Goal: Task Accomplishment & Management: Manage account settings

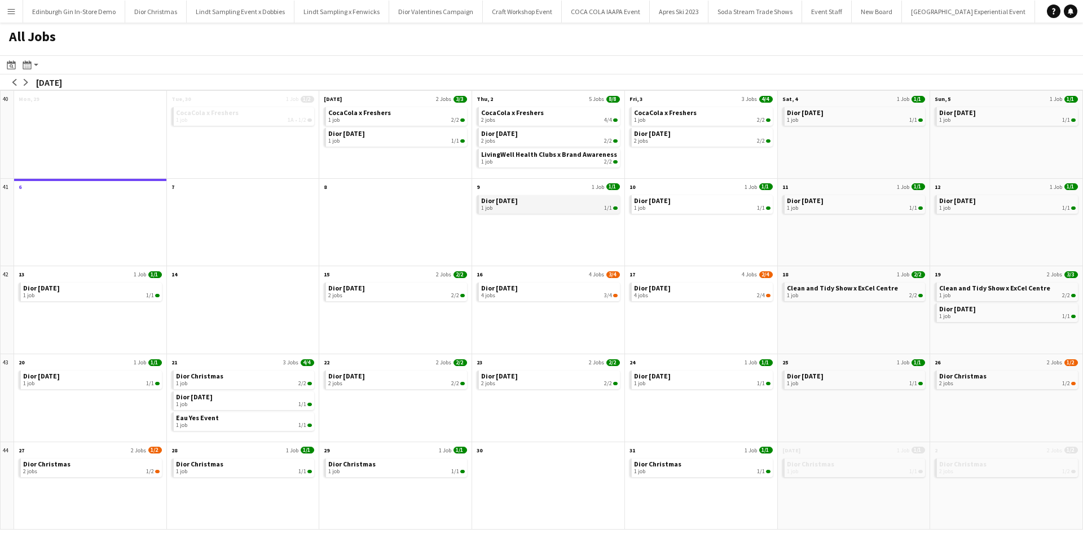
scroll to position [0, 12491]
click at [235, 374] on link "Dior Christmas 1 job 2/2" at bounding box center [244, 379] width 137 height 16
click at [10, 82] on button "arrow-left" at bounding box center [14, 82] width 11 height 11
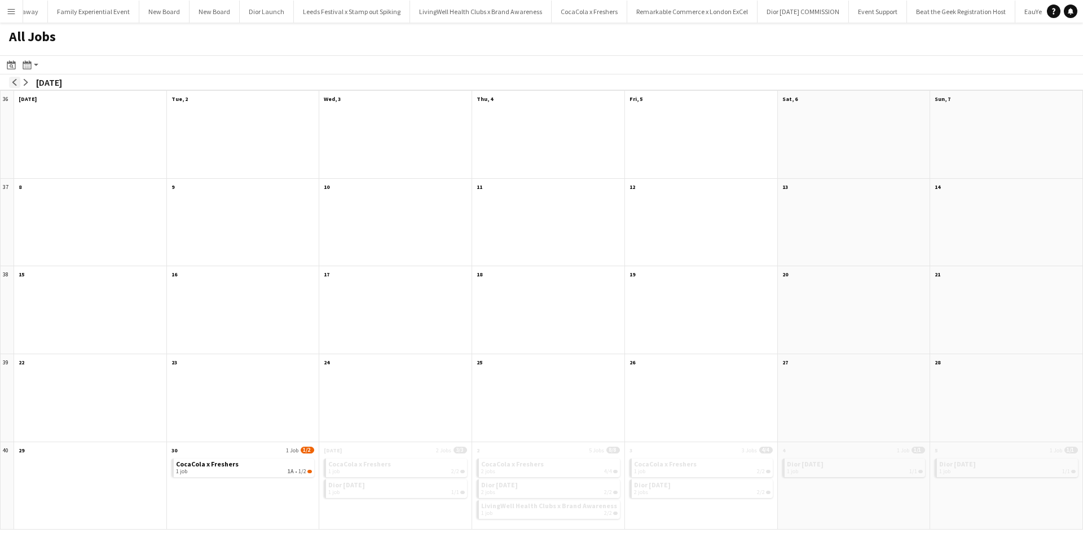
click at [10, 82] on button "arrow-left" at bounding box center [14, 82] width 11 height 11
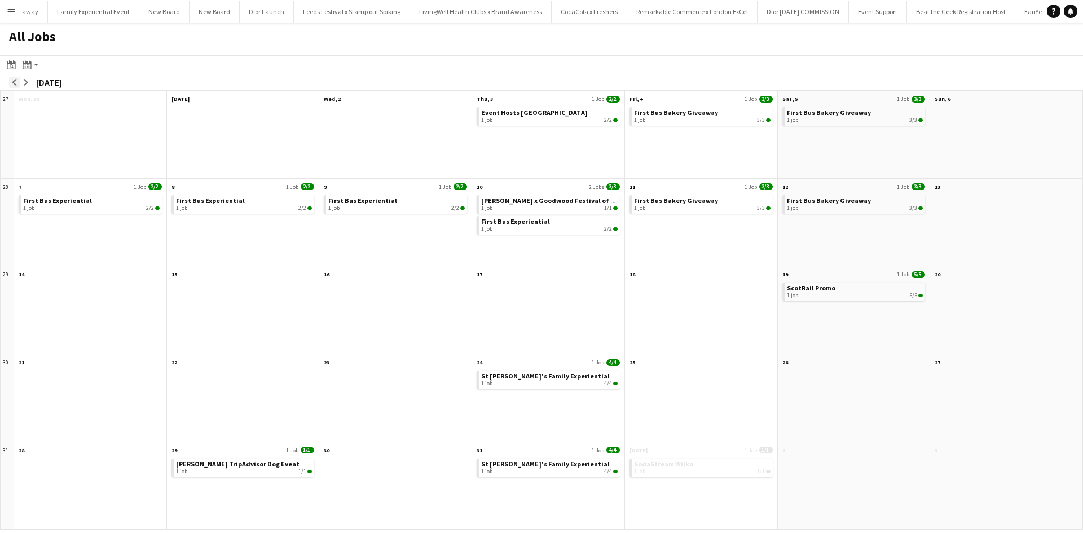
click at [10, 82] on button "arrow-left" at bounding box center [14, 82] width 11 height 11
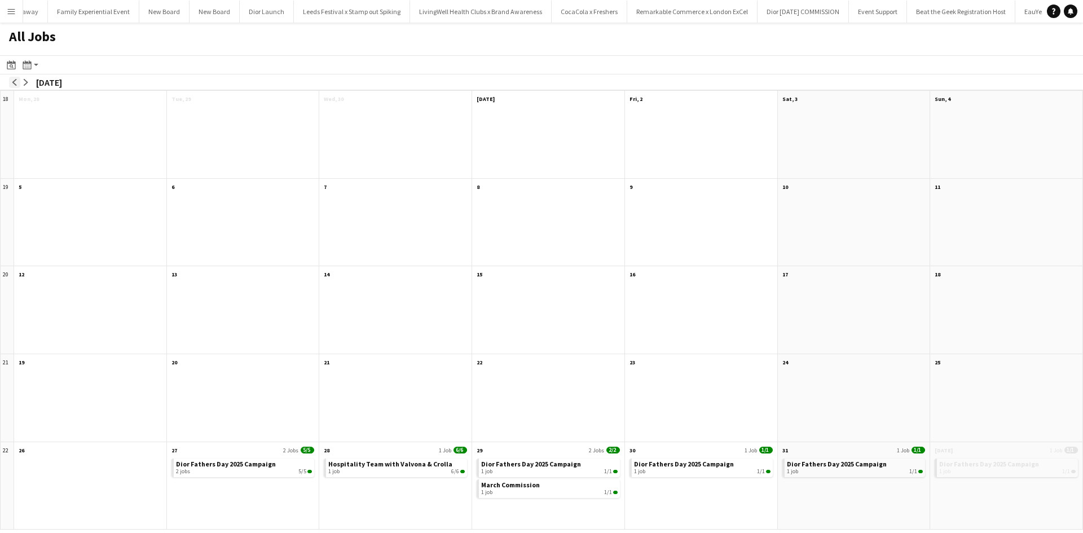
click at [10, 82] on button "arrow-left" at bounding box center [14, 82] width 11 height 11
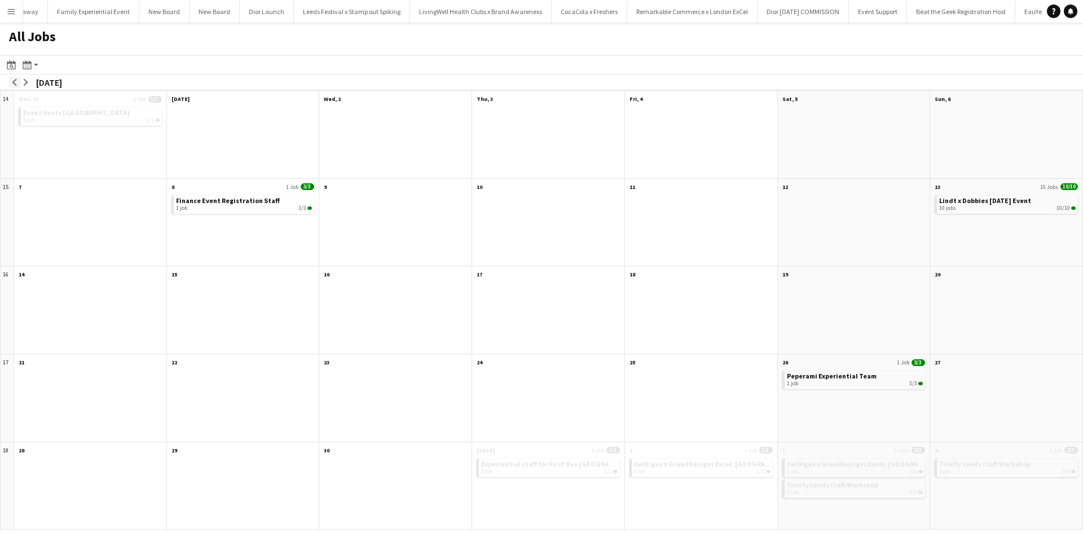
click at [10, 82] on button "arrow-left" at bounding box center [14, 82] width 11 height 11
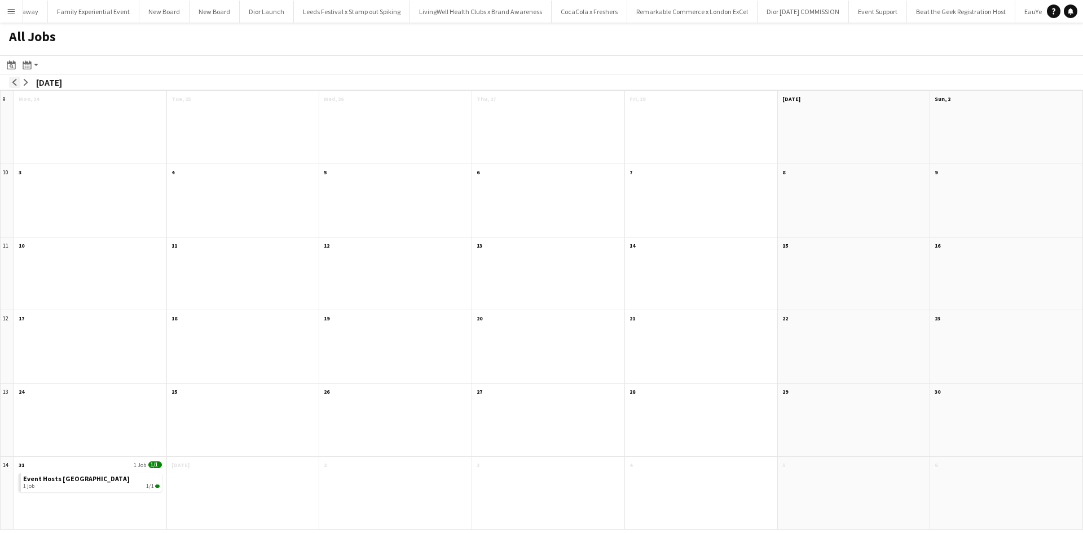
click at [10, 82] on button "arrow-left" at bounding box center [14, 82] width 11 height 11
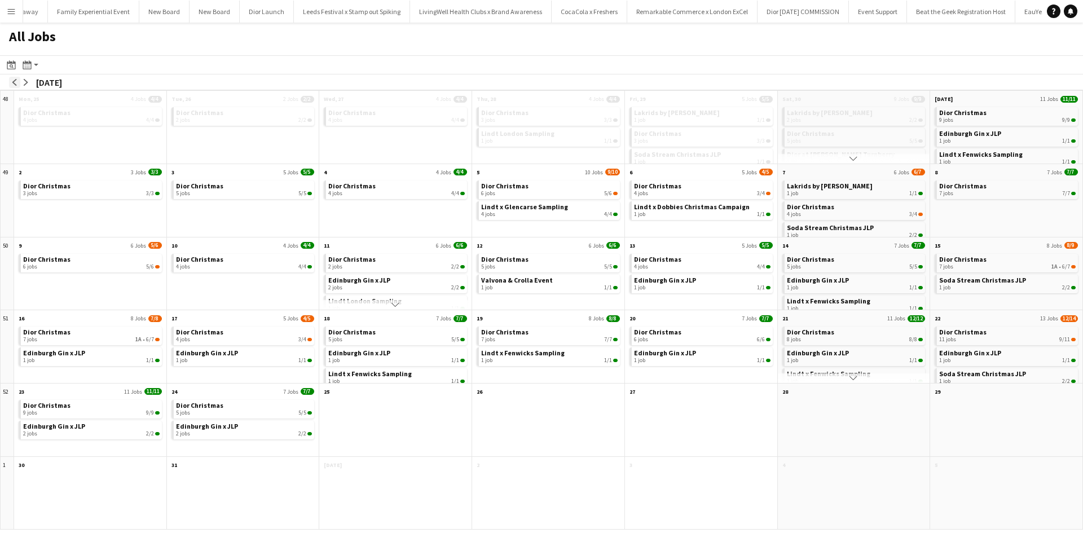
click at [10, 82] on button "arrow-left" at bounding box center [14, 82] width 11 height 11
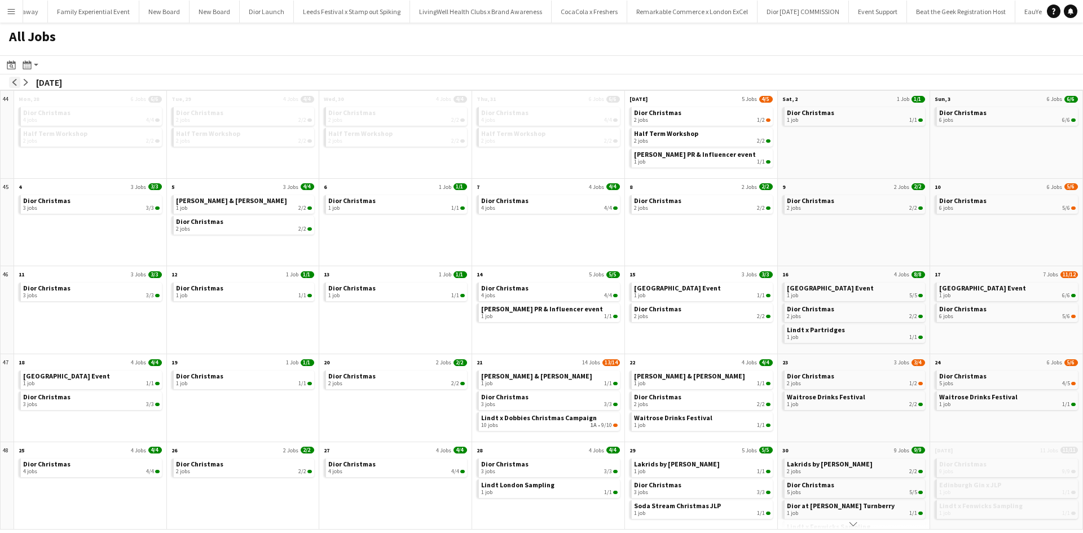
click at [10, 82] on button "arrow-left" at bounding box center [14, 82] width 11 height 11
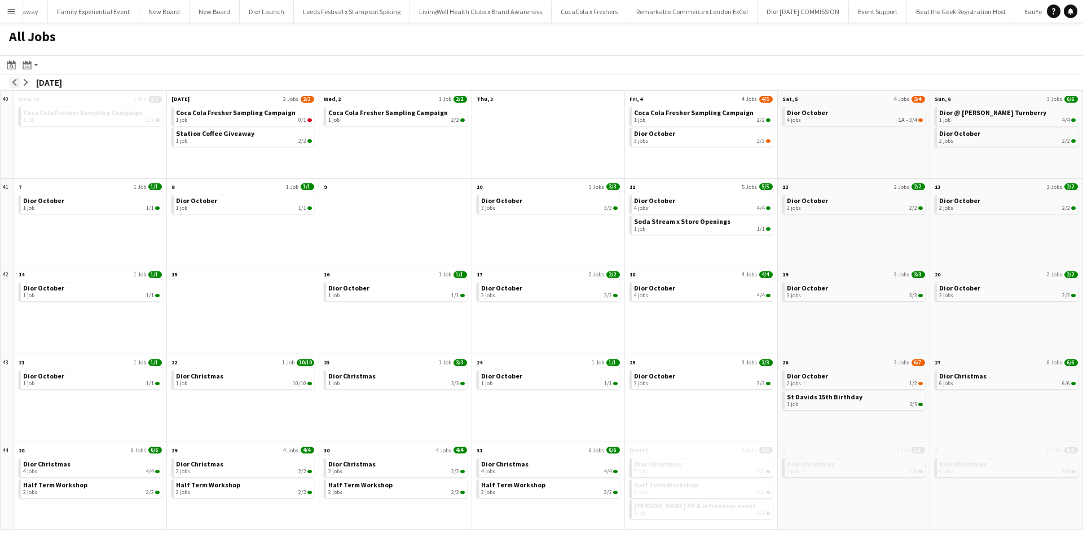
click at [10, 82] on button "arrow-left" at bounding box center [14, 82] width 11 height 11
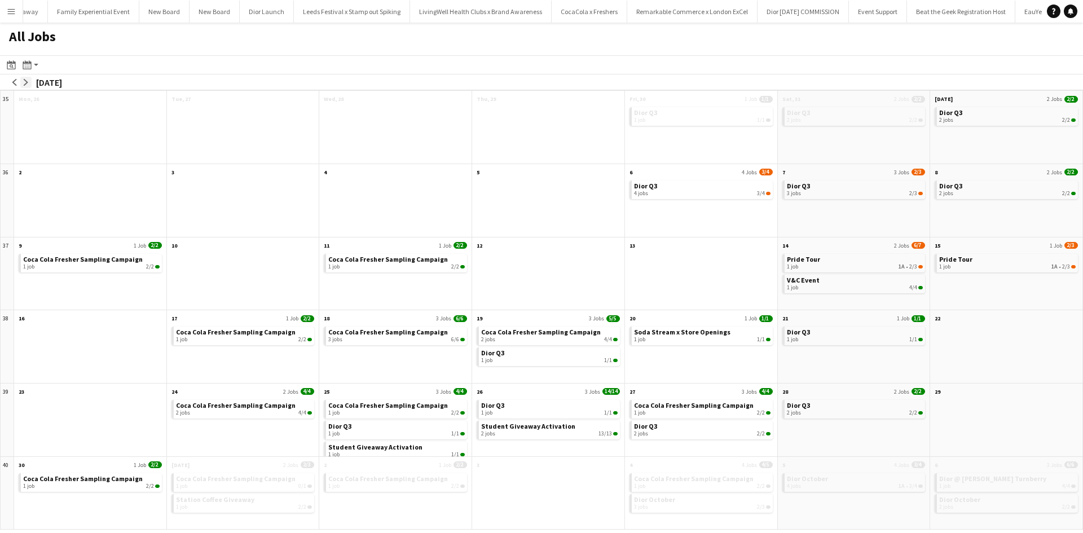
click at [27, 80] on app-icon "arrow-right" at bounding box center [26, 82] width 7 height 7
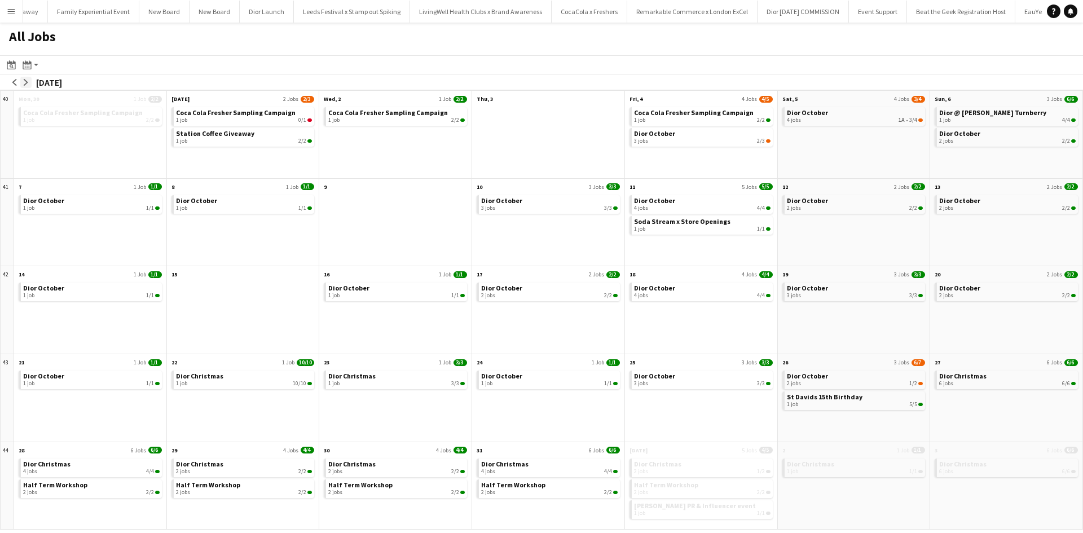
click at [27, 80] on app-icon "arrow-right" at bounding box center [26, 82] width 7 height 7
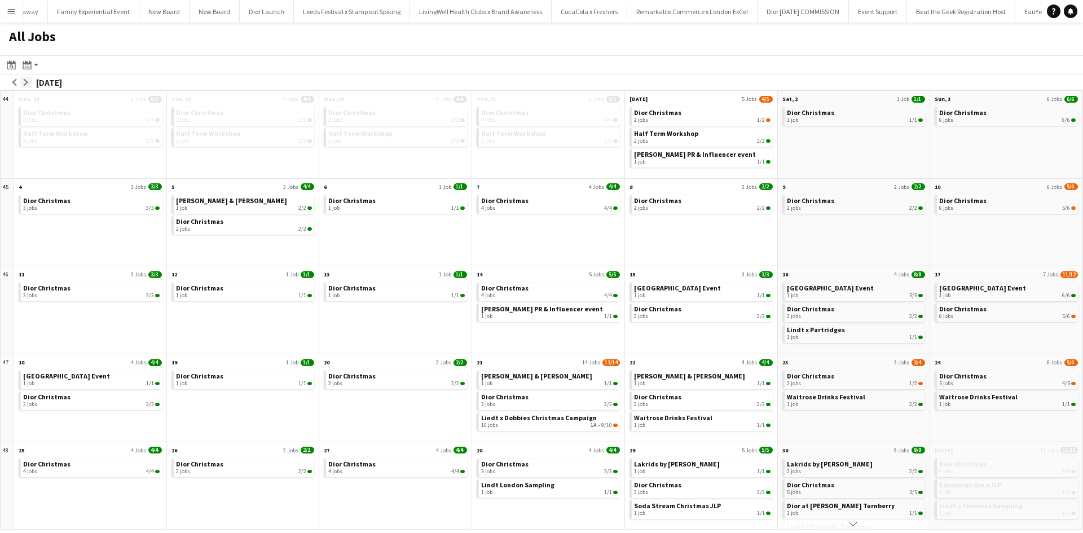
click at [27, 80] on app-icon "arrow-right" at bounding box center [26, 82] width 7 height 7
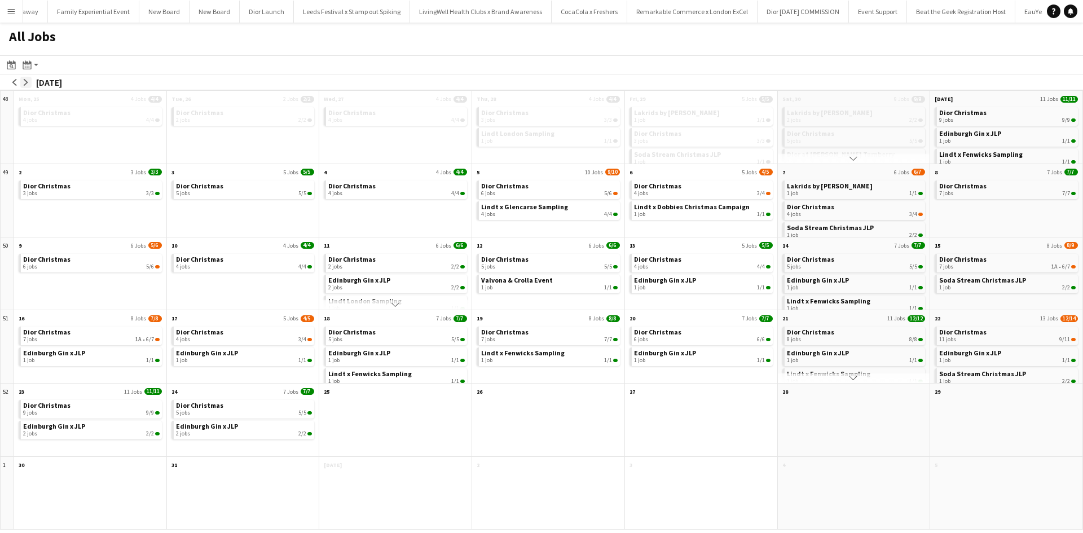
click at [27, 80] on app-icon "arrow-right" at bounding box center [26, 82] width 7 height 7
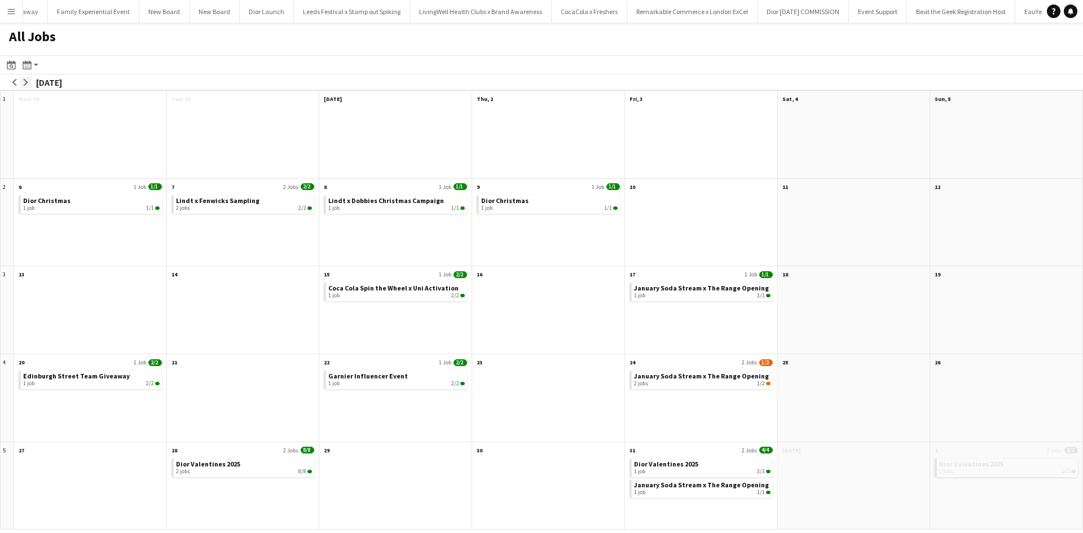
click at [27, 80] on app-icon "arrow-right" at bounding box center [26, 82] width 7 height 7
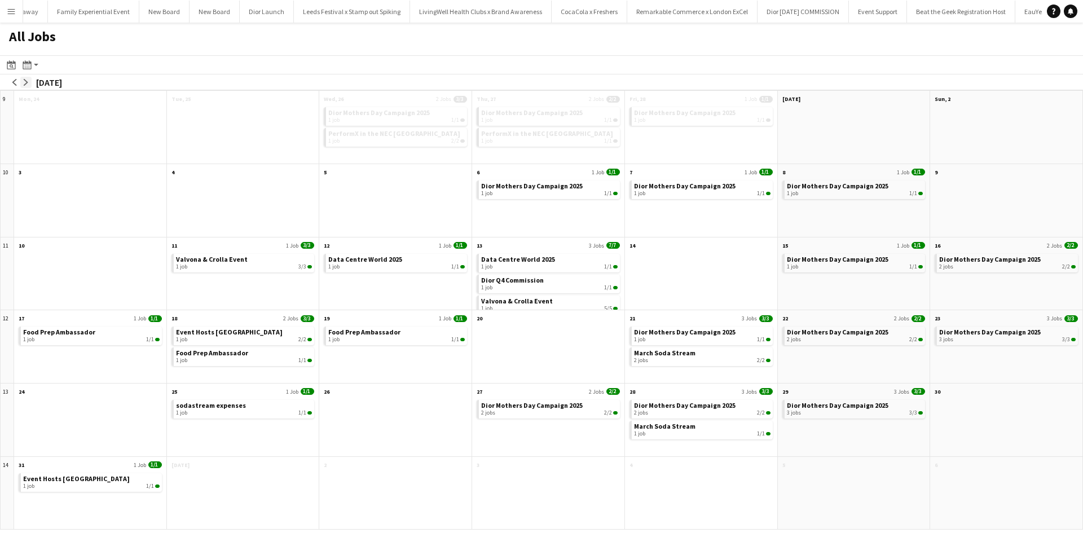
click at [27, 80] on app-icon "arrow-right" at bounding box center [26, 82] width 7 height 7
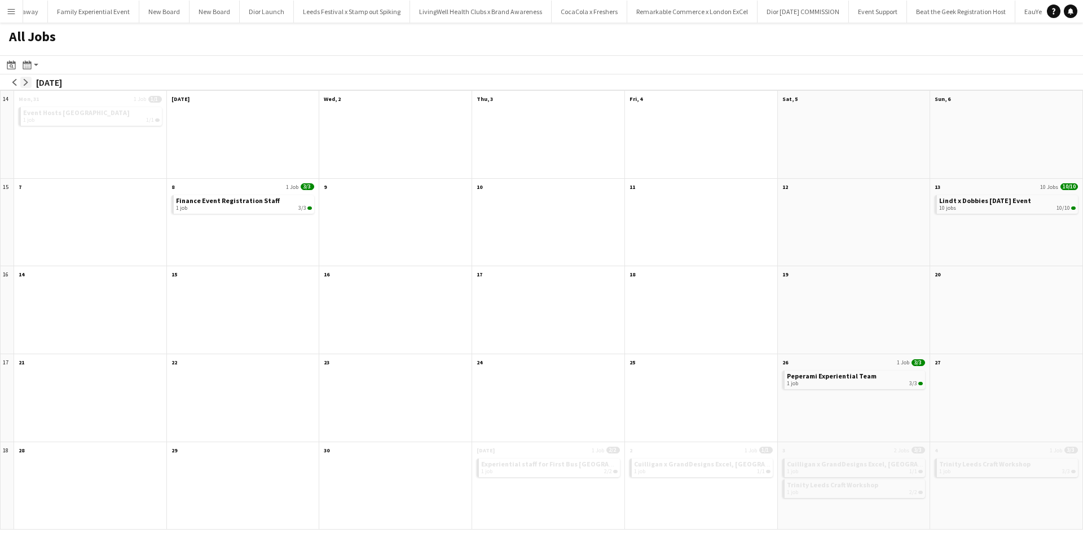
click at [27, 80] on app-icon "arrow-right" at bounding box center [26, 82] width 7 height 7
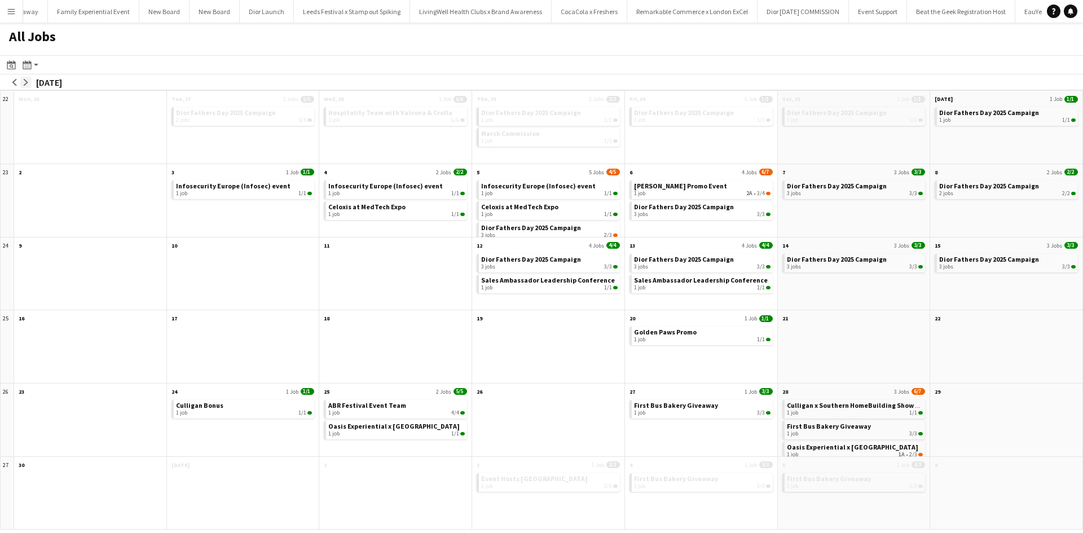
click at [27, 80] on app-icon "arrow-right" at bounding box center [26, 82] width 7 height 7
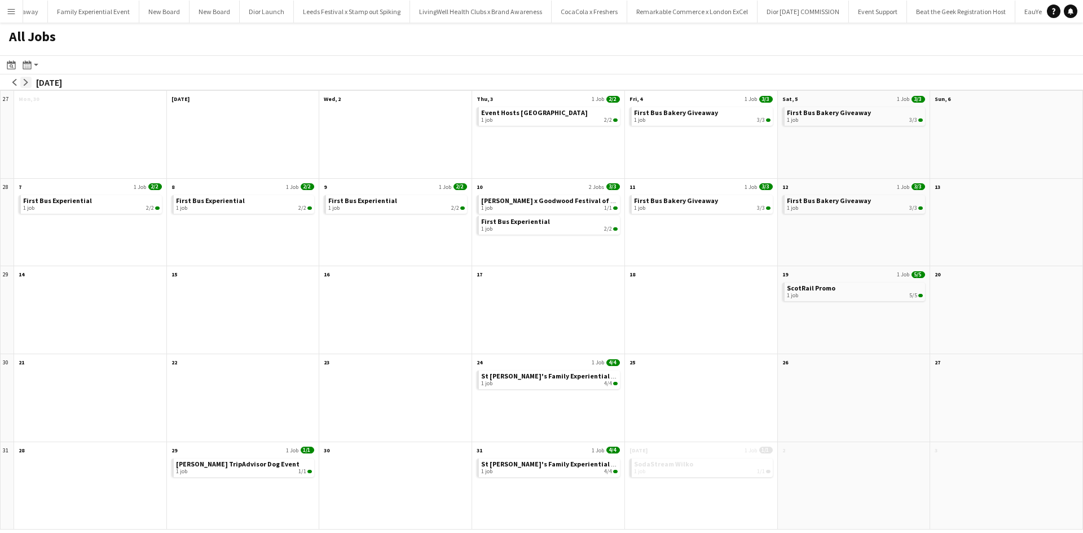
click at [27, 80] on app-icon "arrow-right" at bounding box center [26, 82] width 7 height 7
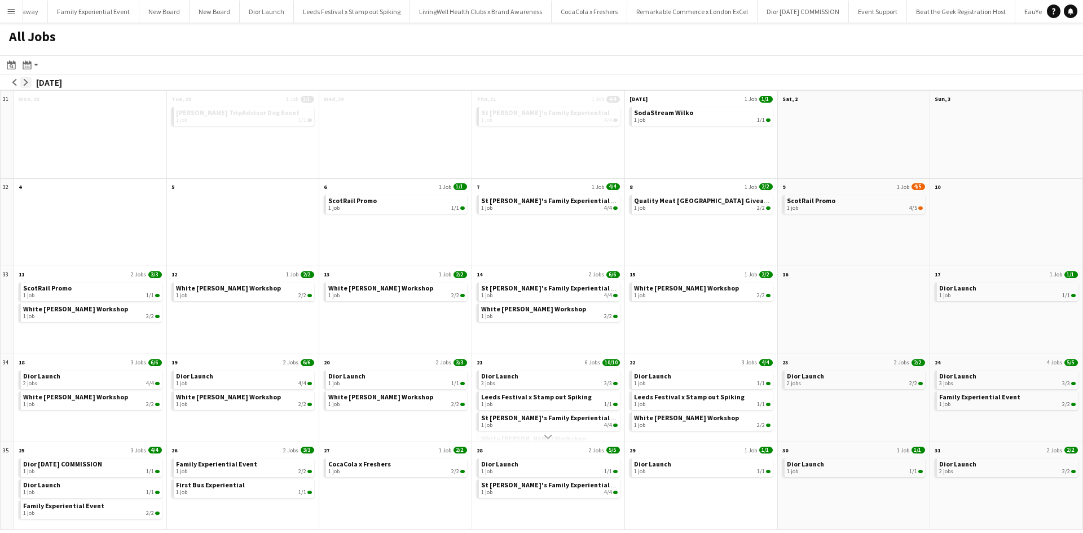
click at [27, 80] on app-icon "arrow-right" at bounding box center [26, 82] width 7 height 7
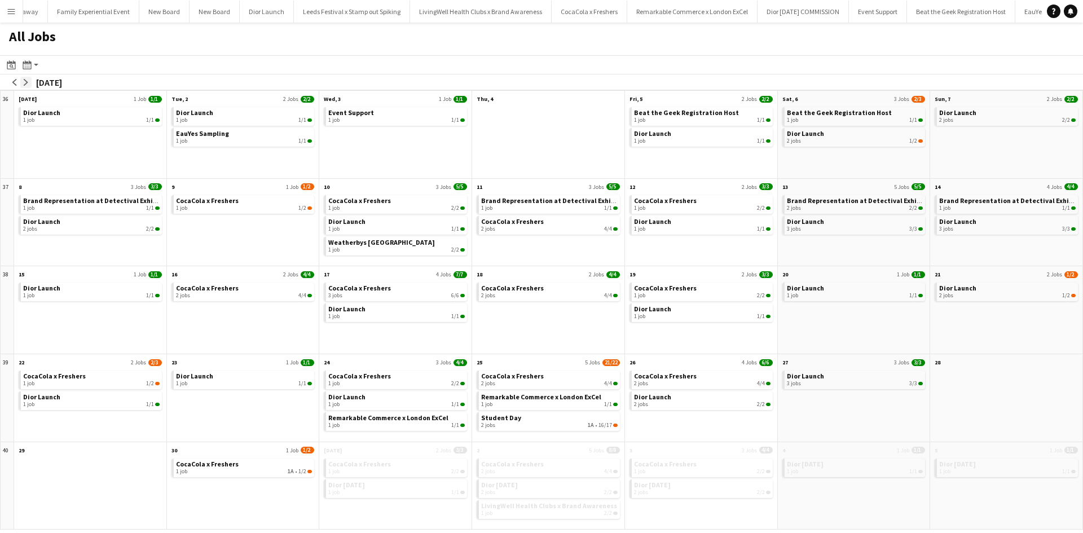
click at [27, 80] on app-icon "arrow-right" at bounding box center [26, 82] width 7 height 7
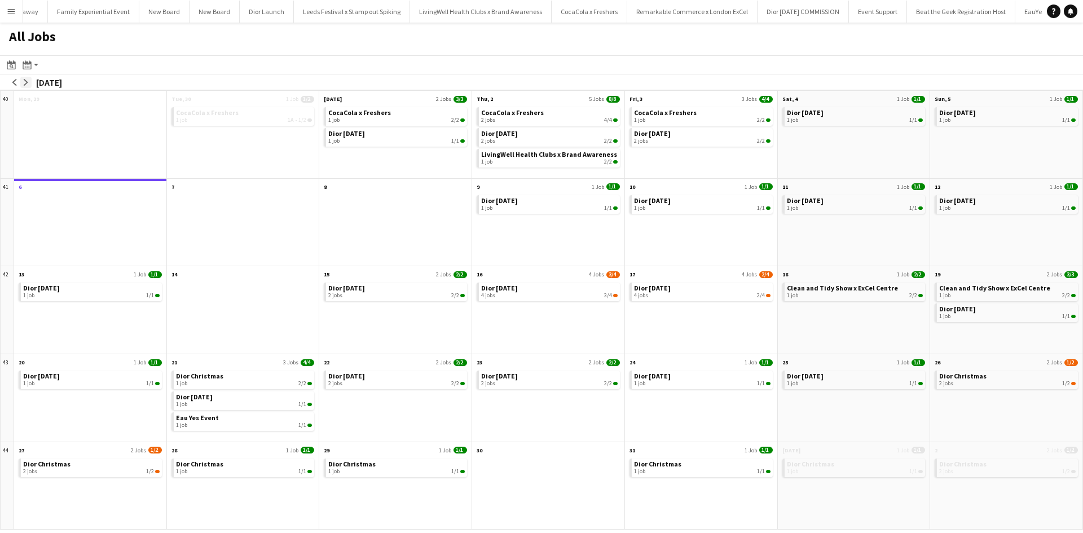
click at [27, 80] on app-icon "arrow-right" at bounding box center [26, 82] width 7 height 7
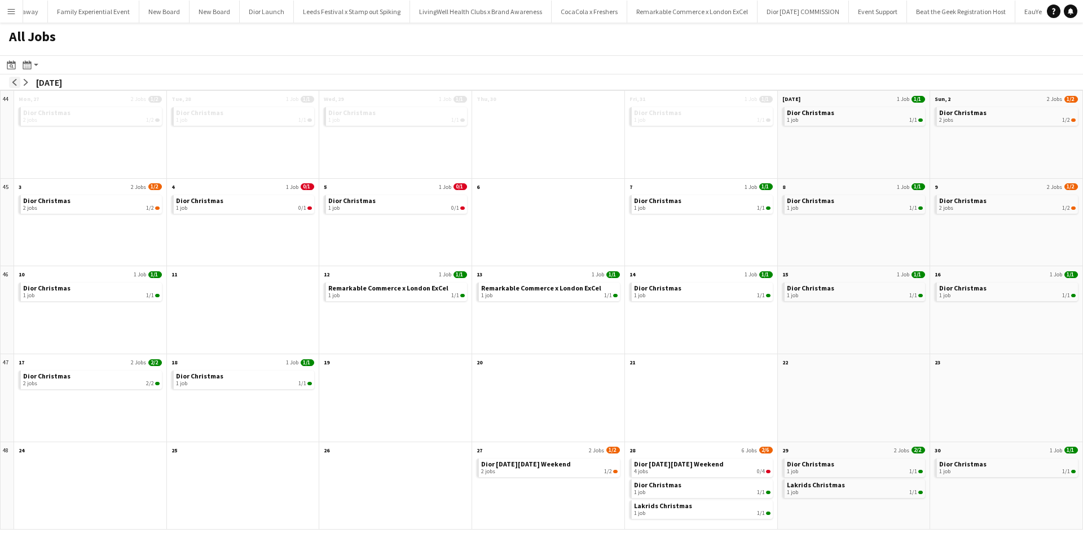
click at [14, 81] on app-icon "arrow-left" at bounding box center [14, 82] width 7 height 7
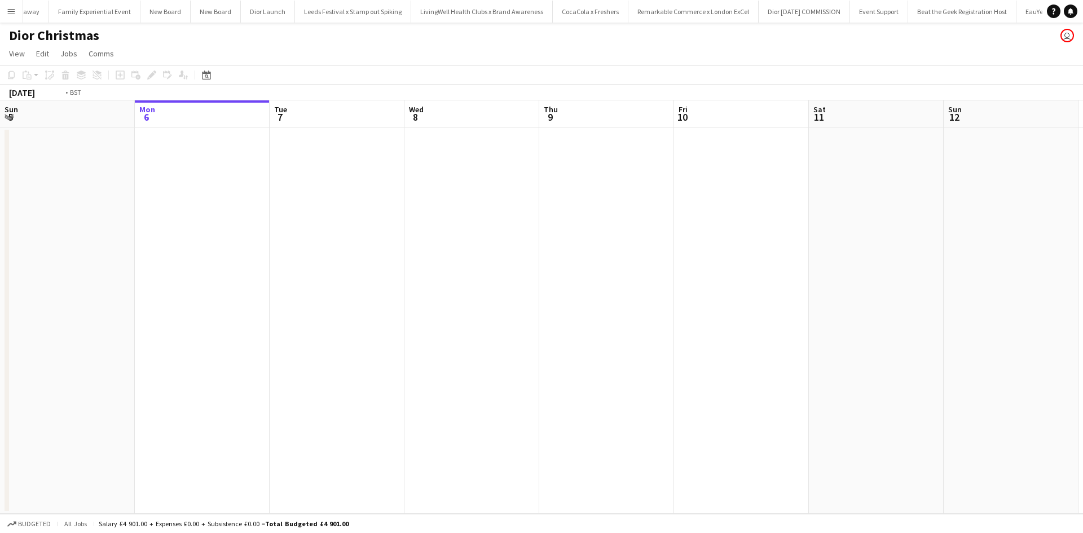
scroll to position [0, 369]
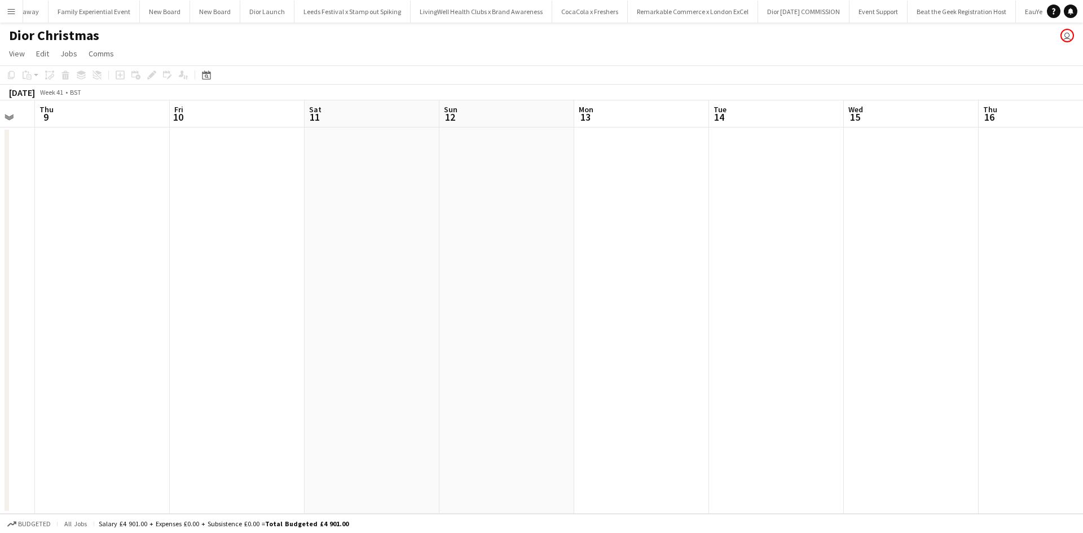
drag, startPoint x: 795, startPoint y: 400, endPoint x: 288, endPoint y: 351, distance: 509.5
click at [288, 351] on app-calendar-viewport "Mon 6 Tue 7 Wed 8 Thu 9 Fri 10 Sat 11 Sun 12 Mon 13 Tue 14 Wed 15 Thu 16 Fri 17…" at bounding box center [541, 306] width 1083 height 413
drag, startPoint x: 769, startPoint y: 391, endPoint x: 392, endPoint y: 343, distance: 380.5
click at [407, 346] on app-calendar-viewport "Mon 6 Tue 7 Wed 8 Thu 9 Fri 10 Sat 11 Sun 12 Mon 13 Tue 14 Wed 15 Thu 16 Fri 17…" at bounding box center [541, 306] width 1083 height 413
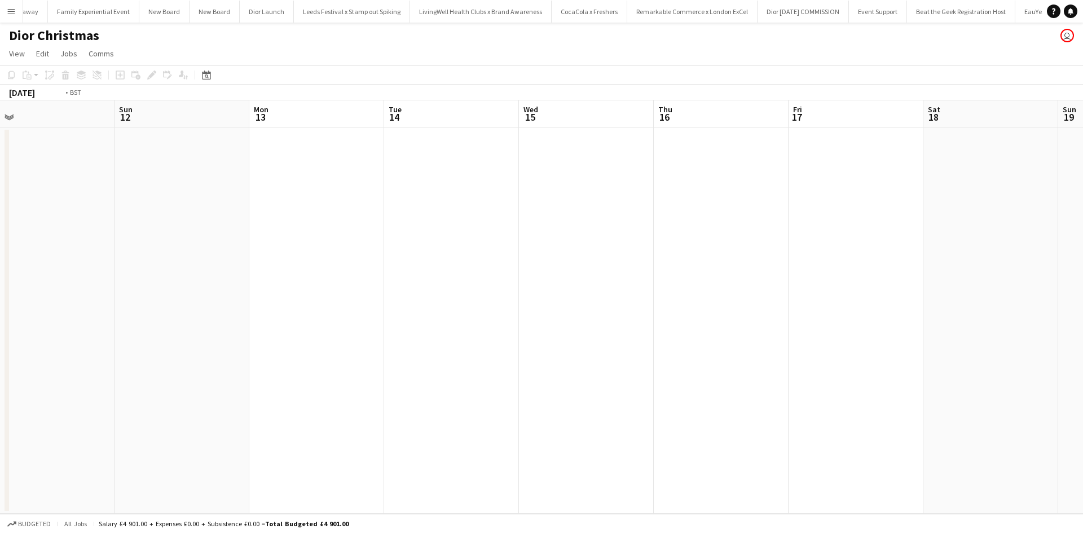
drag, startPoint x: 564, startPoint y: 382, endPoint x: 402, endPoint y: 349, distance: 165.7
click at [403, 349] on app-calendar-viewport "Wed 8 Thu 9 Fri 10 Sat 11 Sun 12 Mon 13 Tue 14 Wed 15 Thu 16 Fri 17 Sat 18 Sun …" at bounding box center [541, 306] width 1083 height 413
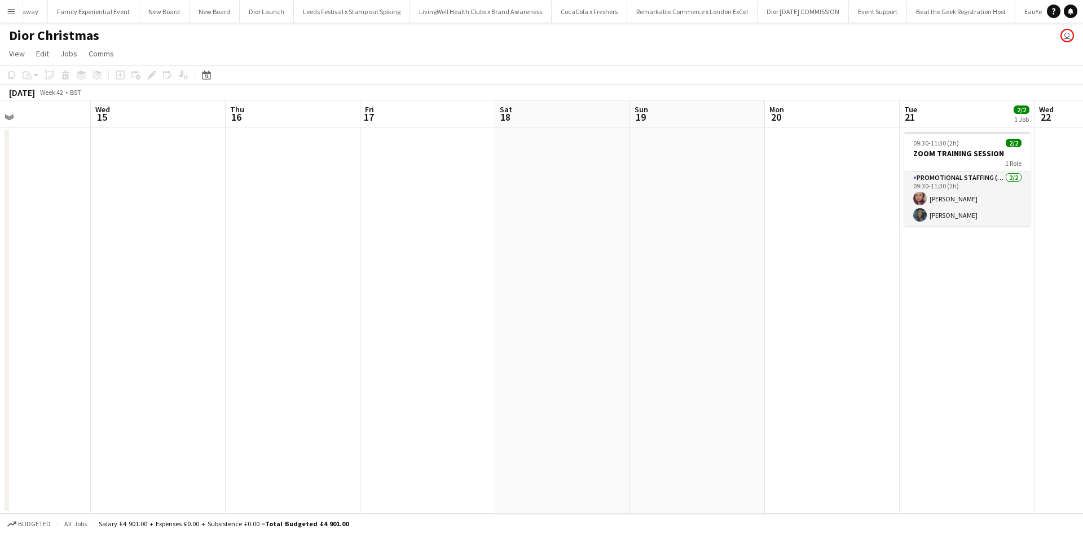
drag, startPoint x: 787, startPoint y: 412, endPoint x: 574, endPoint y: 386, distance: 214.3
click at [576, 387] on app-calendar-viewport "Sat 11 Sun 12 Mon 13 Tue 14 Wed 15 Thu 16 Fri 17 Sat 18 Sun 19 Mon 20 Tue 21 2/…" at bounding box center [541, 306] width 1083 height 413
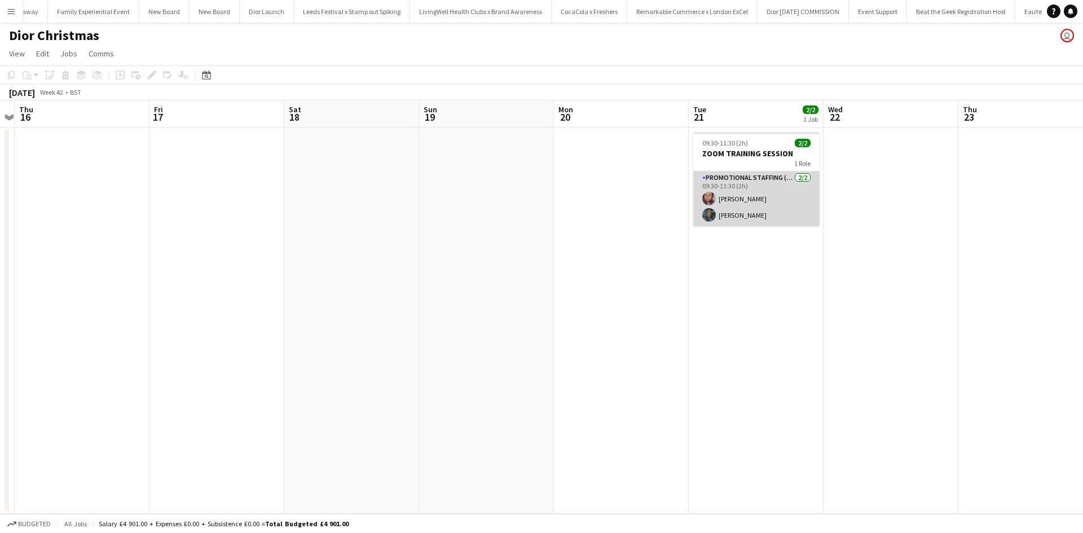
click at [798, 205] on app-card-role "Promotional Staffing (Sales Staff) 2/2 09:30-11:30 (2h) Ana Puschiu Mehreen Par…" at bounding box center [756, 198] width 126 height 55
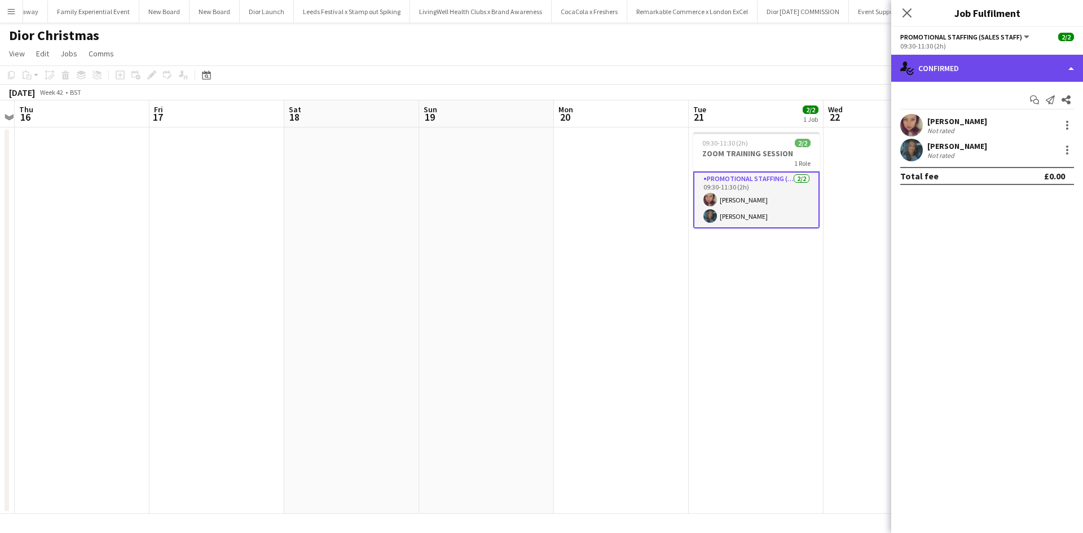
click at [961, 80] on div "single-neutral-actions-check-2 Confirmed" at bounding box center [987, 68] width 192 height 27
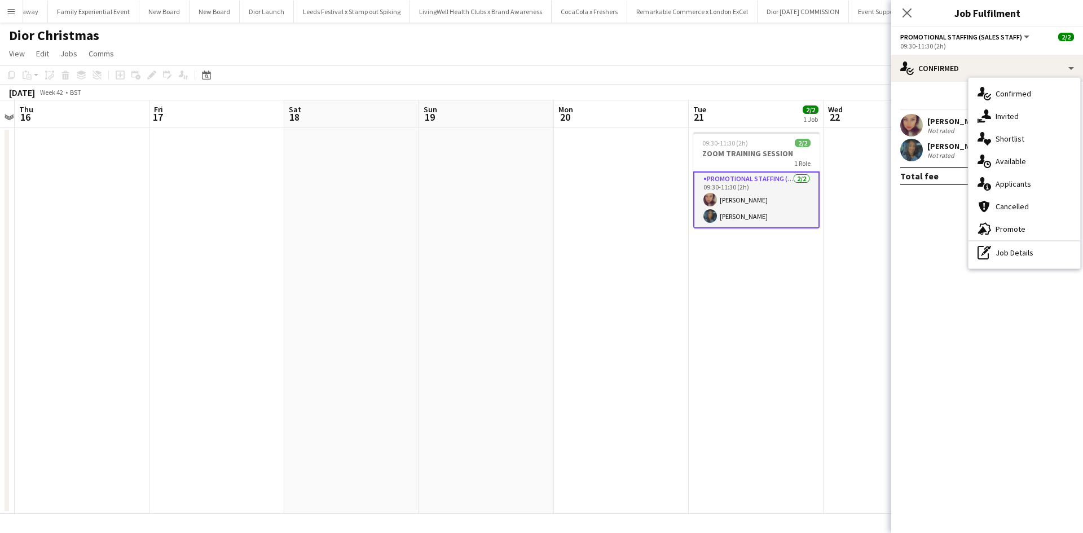
click at [1020, 250] on div "pen-write Job Details" at bounding box center [1025, 252] width 112 height 23
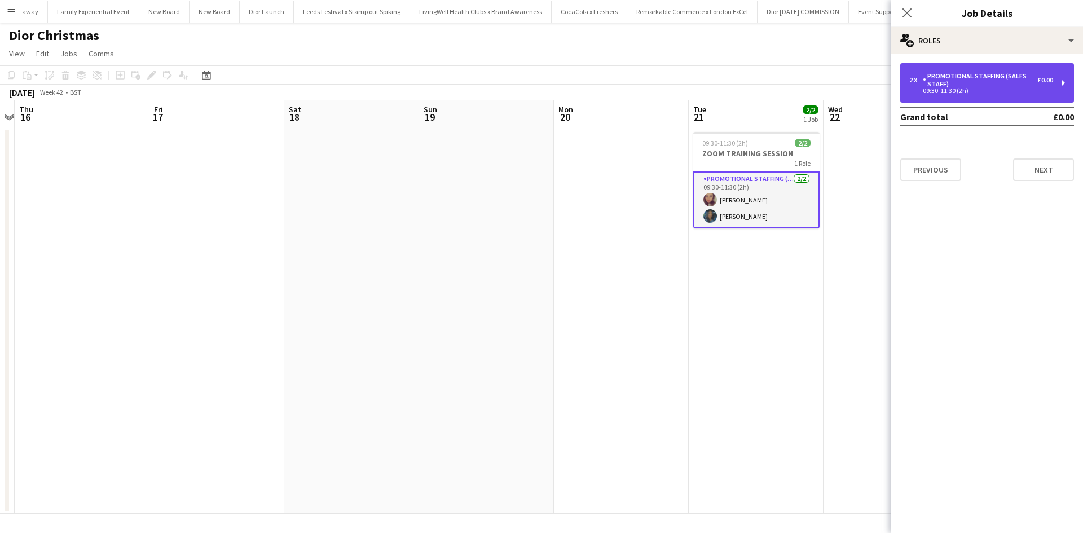
click at [999, 89] on div "09:30-11:30 (2h)" at bounding box center [981, 91] width 144 height 6
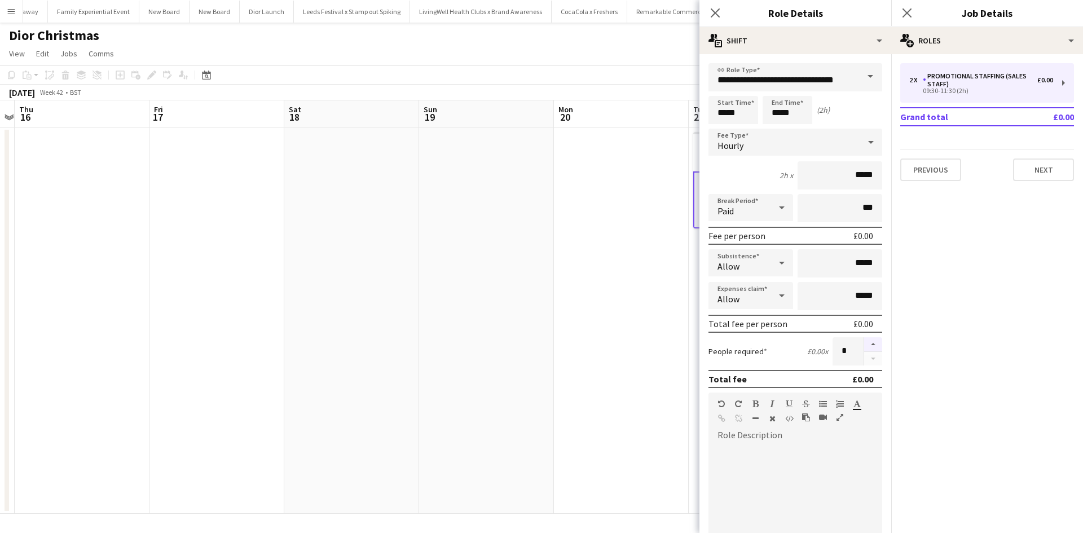
click at [864, 342] on button "button" at bounding box center [873, 344] width 18 height 15
type input "*"
click at [684, 342] on app-date-cell at bounding box center [621, 320] width 135 height 386
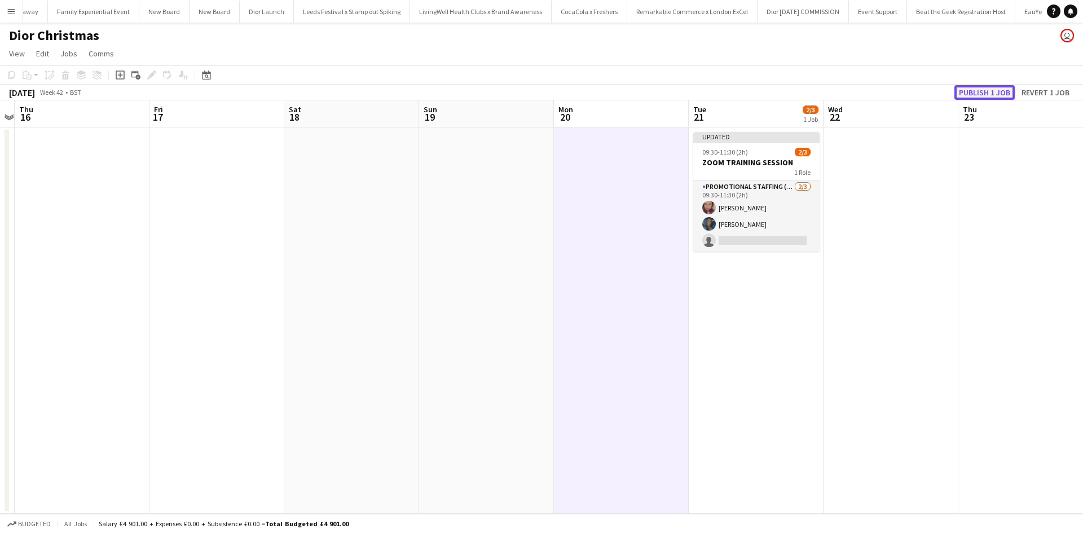
click at [990, 93] on button "Publish 1 job" at bounding box center [984, 92] width 60 height 15
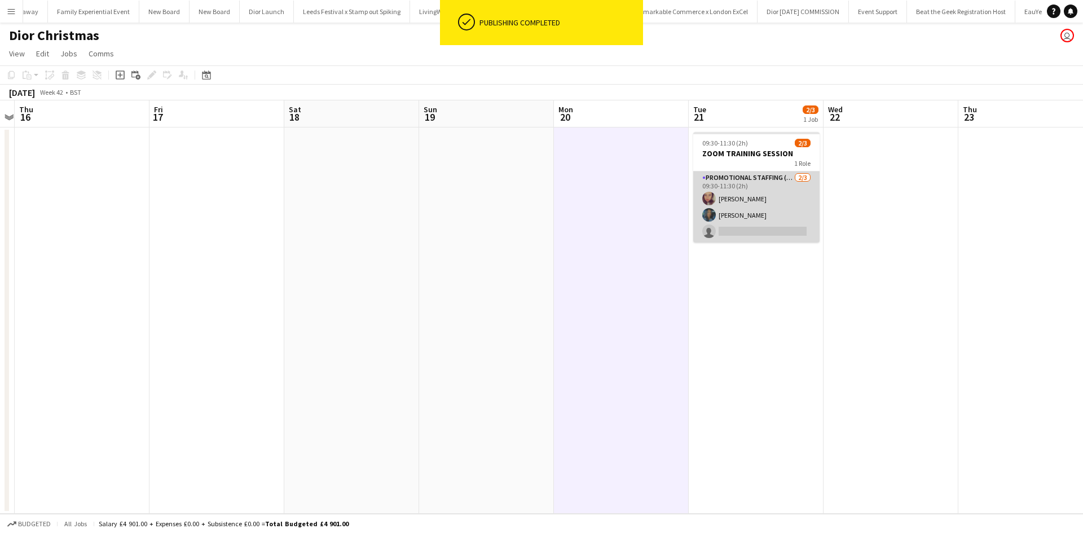
click at [741, 233] on app-card-role "Promotional Staffing (Sales Staff) 2/3 09:30-11:30 (2h) Ana Puschiu Mehreen Par…" at bounding box center [756, 206] width 126 height 71
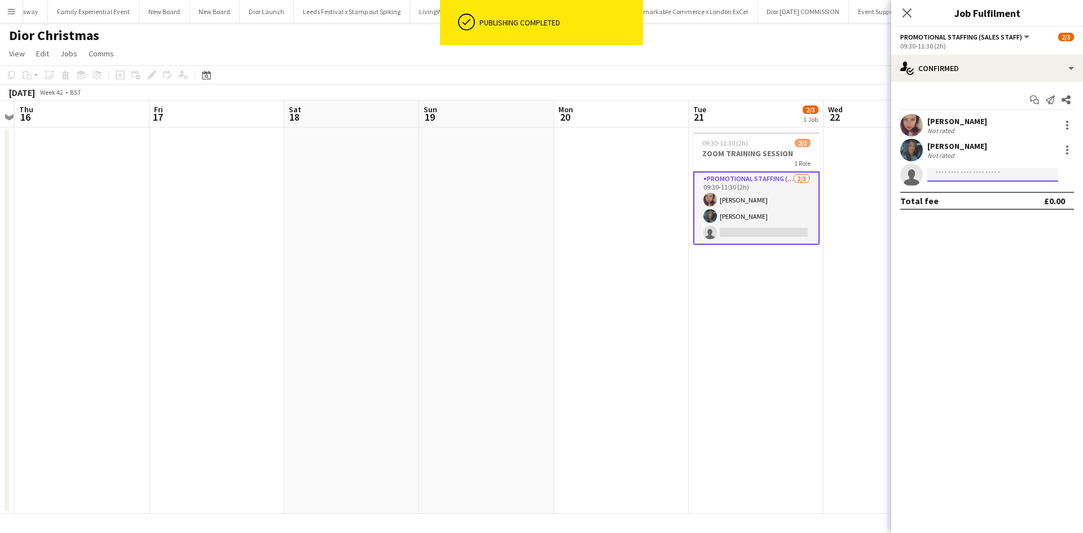
click at [969, 178] on input at bounding box center [992, 175] width 131 height 14
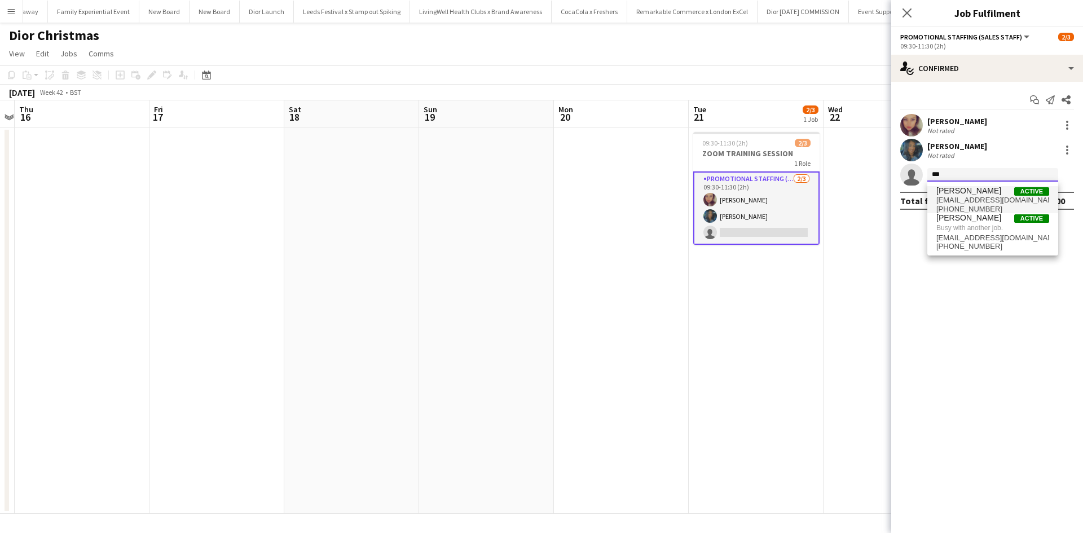
type input "***"
click at [968, 194] on span "Alyssa Mellon" at bounding box center [968, 191] width 65 height 10
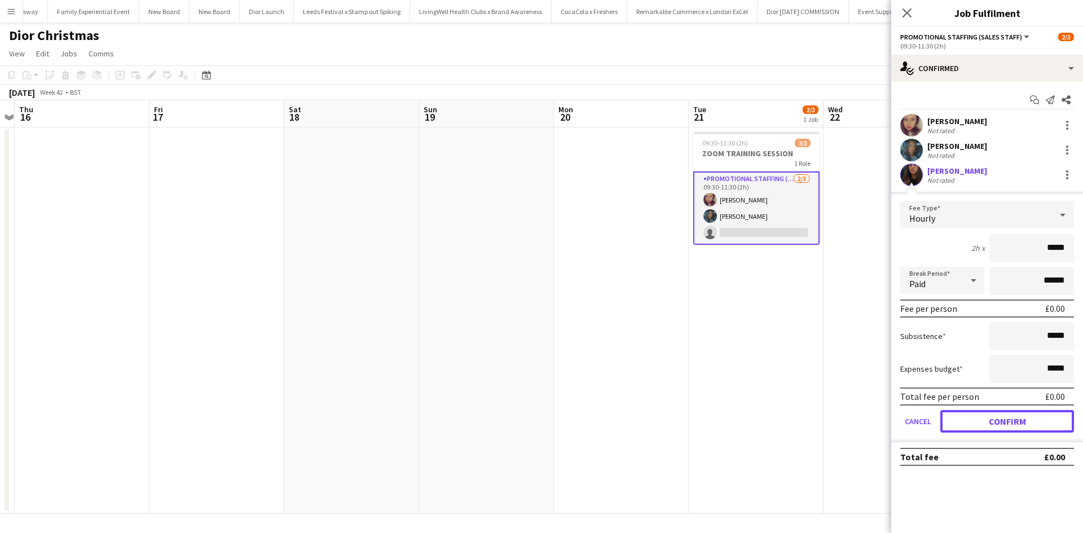
drag, startPoint x: 998, startPoint y: 418, endPoint x: 981, endPoint y: 419, distance: 17.0
click at [999, 419] on button "Confirm" at bounding box center [1007, 421] width 134 height 23
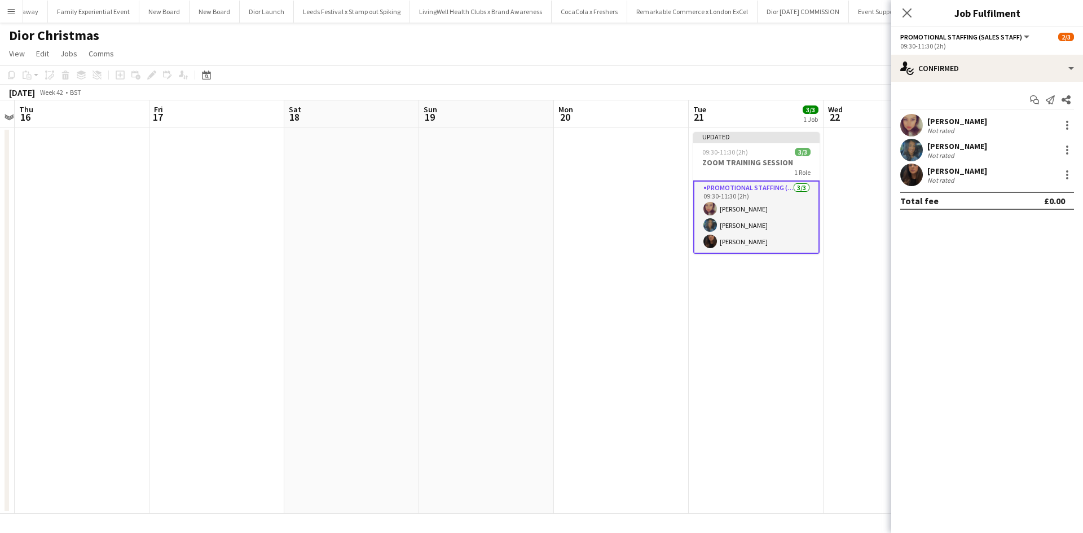
click at [782, 388] on app-date-cell "Updated 09:30-11:30 (2h) 3/3 ZOOM TRAINING SESSION 1 Role Promotional Staffing …" at bounding box center [756, 320] width 135 height 386
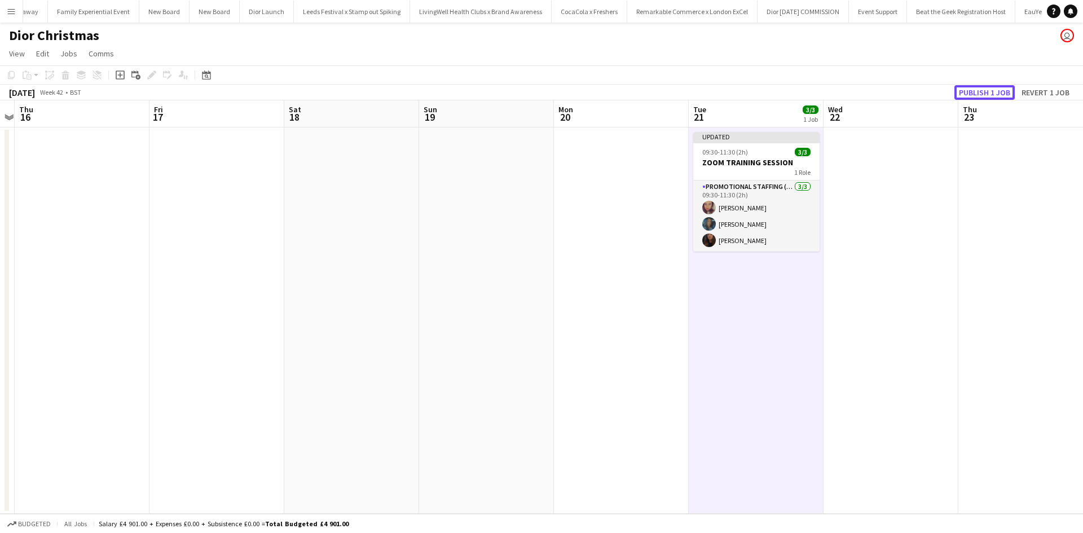
click at [982, 89] on button "Publish 1 job" at bounding box center [984, 92] width 60 height 15
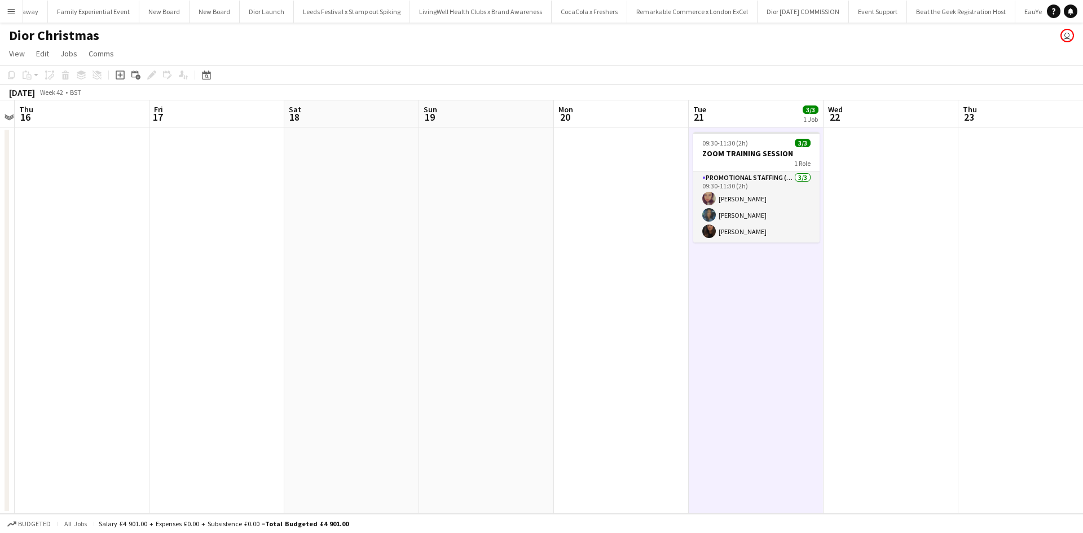
click at [11, 13] on app-icon "Menu" at bounding box center [11, 11] width 9 height 9
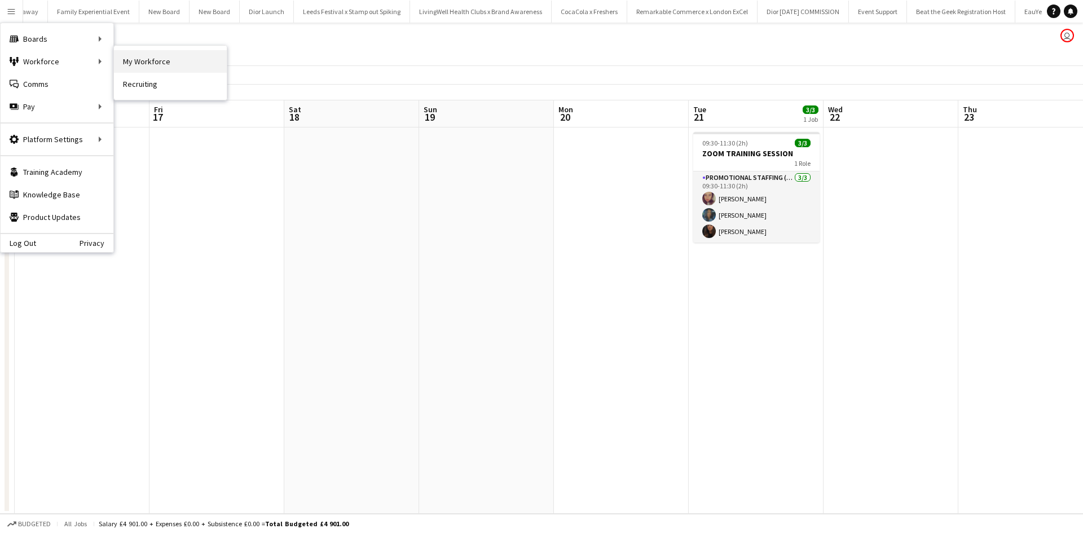
click at [126, 61] on link "My Workforce" at bounding box center [170, 61] width 113 height 23
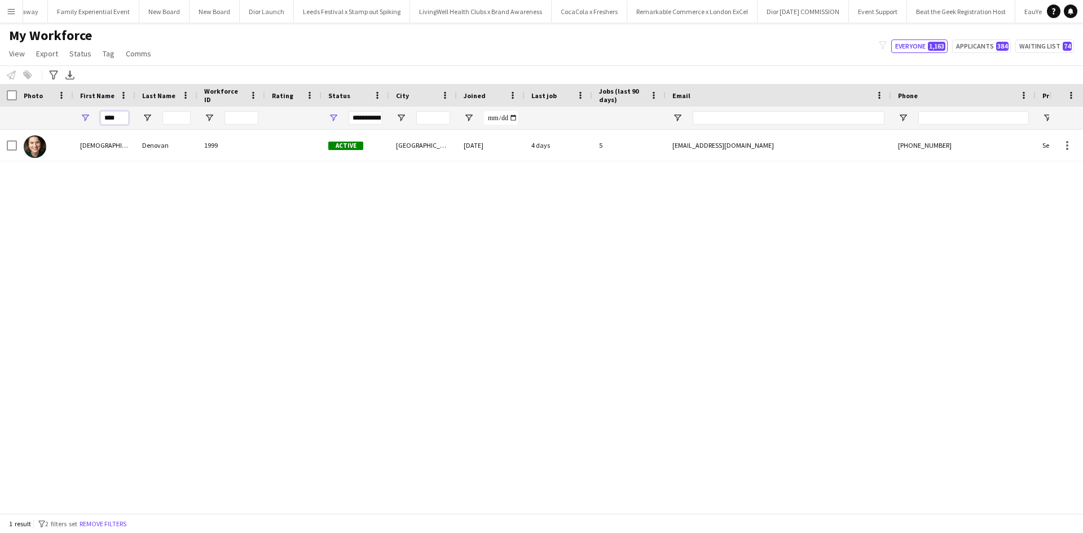
drag, startPoint x: 121, startPoint y: 116, endPoint x: 98, endPoint y: 117, distance: 22.6
click at [98, 117] on div "****" at bounding box center [104, 118] width 62 height 23
type input "*****"
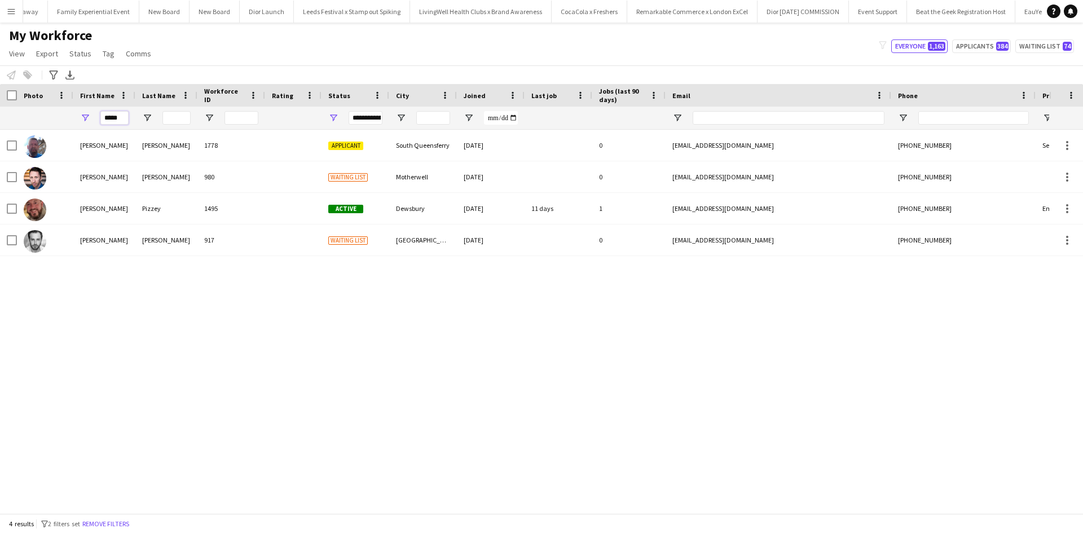
drag, startPoint x: 121, startPoint y: 120, endPoint x: 96, endPoint y: 118, distance: 24.9
click at [96, 118] on div "*****" at bounding box center [104, 118] width 62 height 23
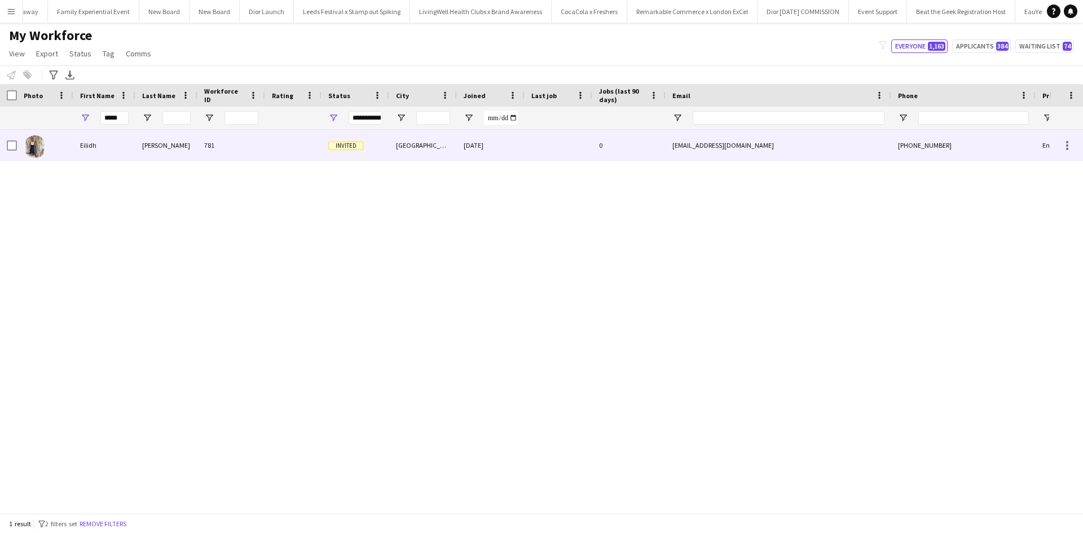
click at [87, 145] on div "Eilidh" at bounding box center [104, 145] width 62 height 31
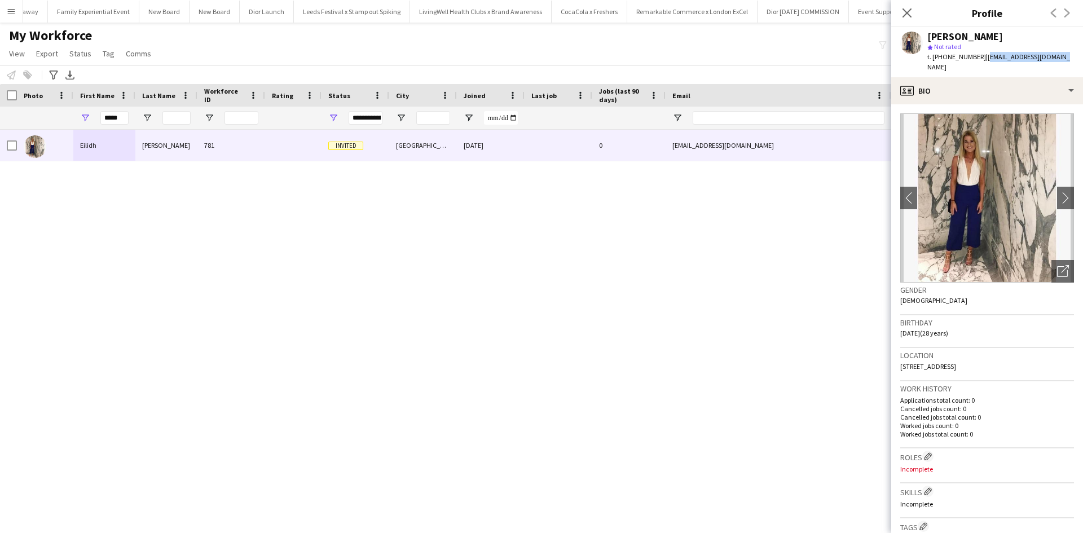
drag, startPoint x: 981, startPoint y: 55, endPoint x: 1060, endPoint y: 59, distance: 79.0
click at [1060, 59] on div "Eilidh McGown star Not rated t. +447710516767 | mcgowneilidh@gmail.com" at bounding box center [987, 52] width 192 height 50
copy span "mcgowneilidh@gmail.com"
drag, startPoint x: 124, startPoint y: 118, endPoint x: 97, endPoint y: 111, distance: 27.5
click at [97, 111] on div "*****" at bounding box center [104, 118] width 62 height 23
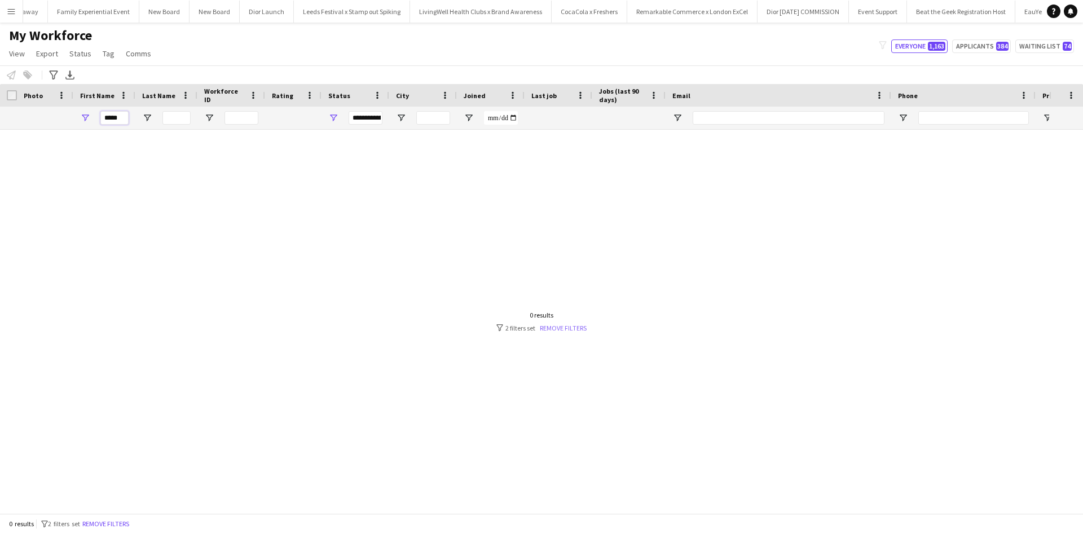
type input "*****"
click at [556, 329] on link "Remove filters" at bounding box center [563, 328] width 47 height 8
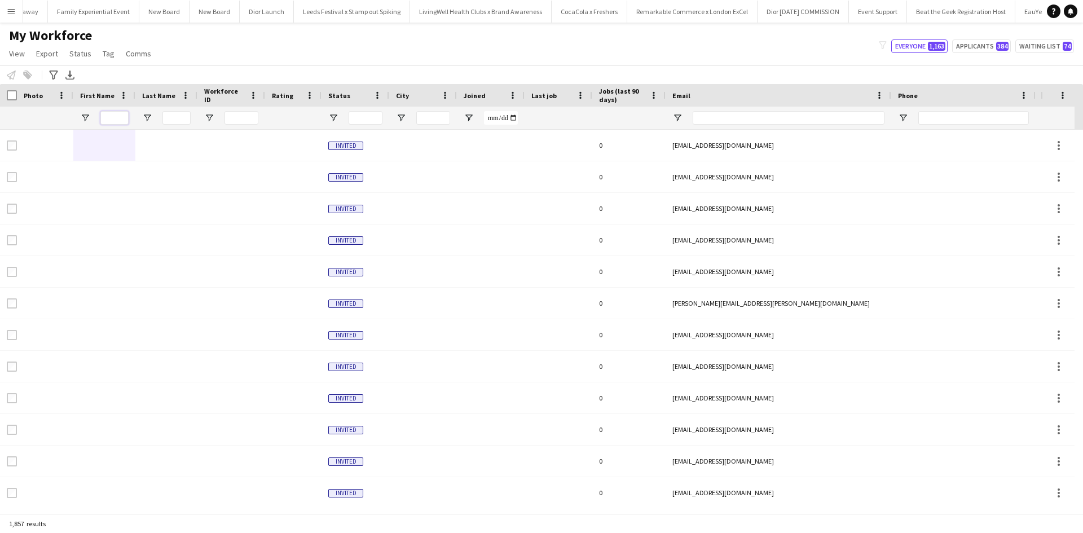
click at [124, 119] on input "First Name Filter Input" at bounding box center [114, 118] width 28 height 14
type input "*****"
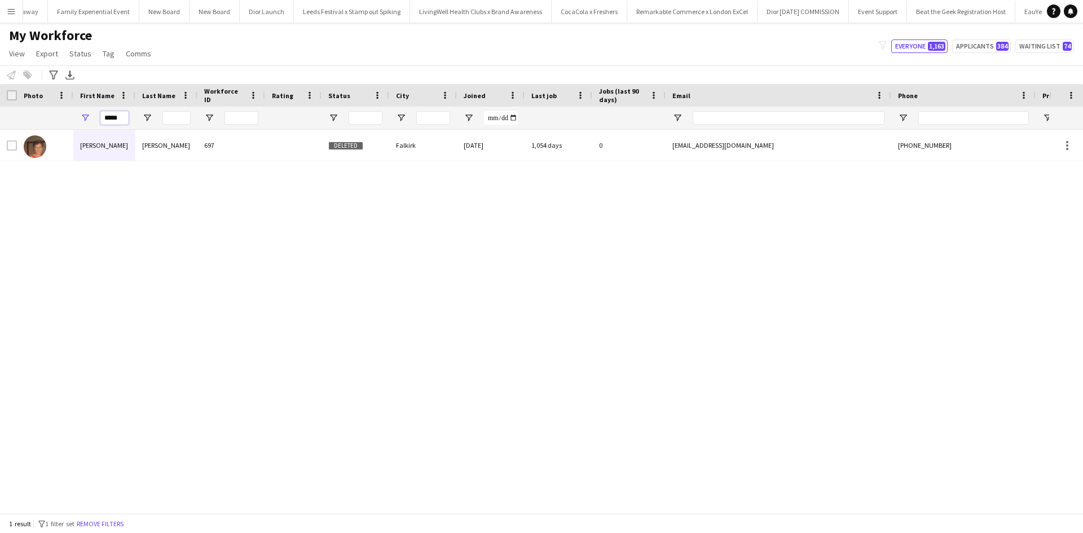
drag, startPoint x: 124, startPoint y: 119, endPoint x: 94, endPoint y: 116, distance: 30.6
click at [94, 116] on div "*****" at bounding box center [104, 118] width 62 height 23
